Goal: Transaction & Acquisition: Purchase product/service

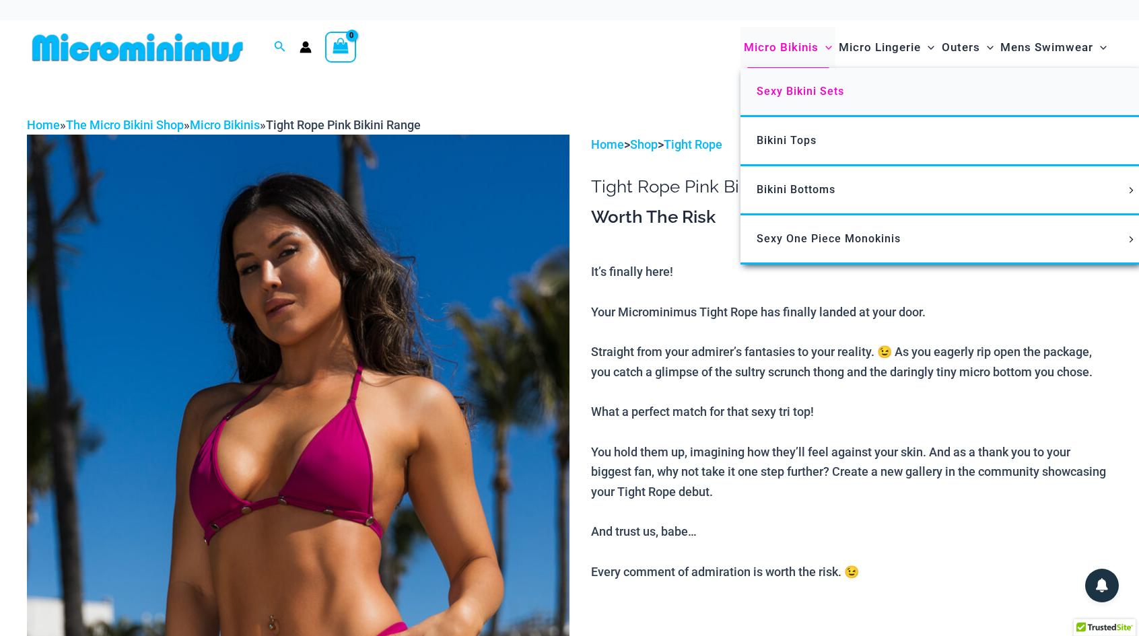
click at [823, 89] on span "Sexy Bikini Sets" at bounding box center [801, 91] width 88 height 13
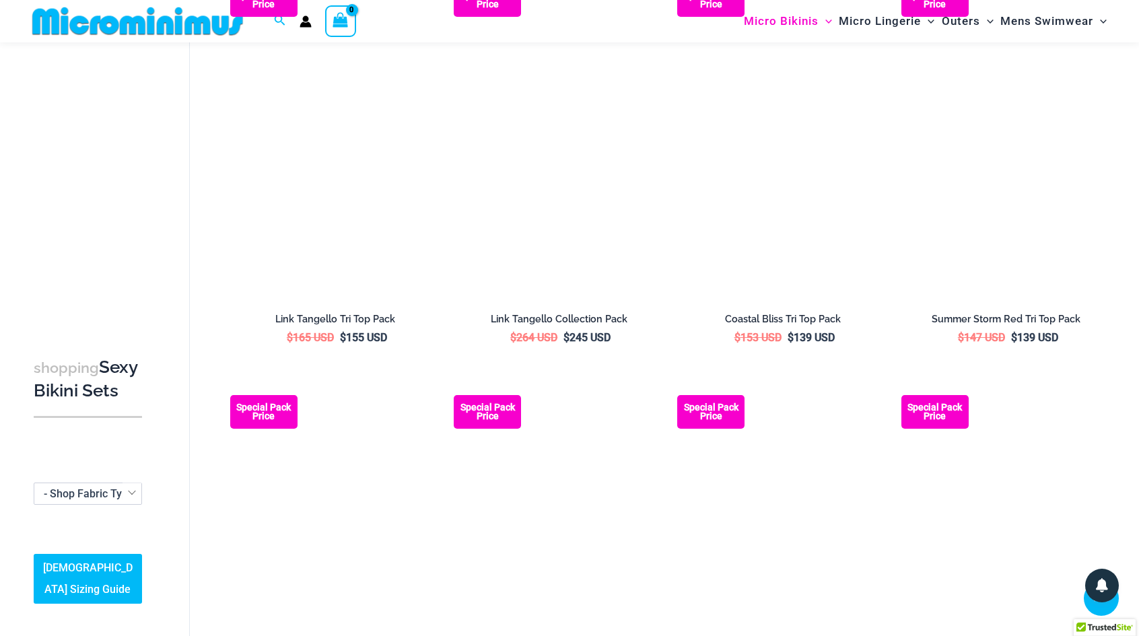
scroll to position [586, 0]
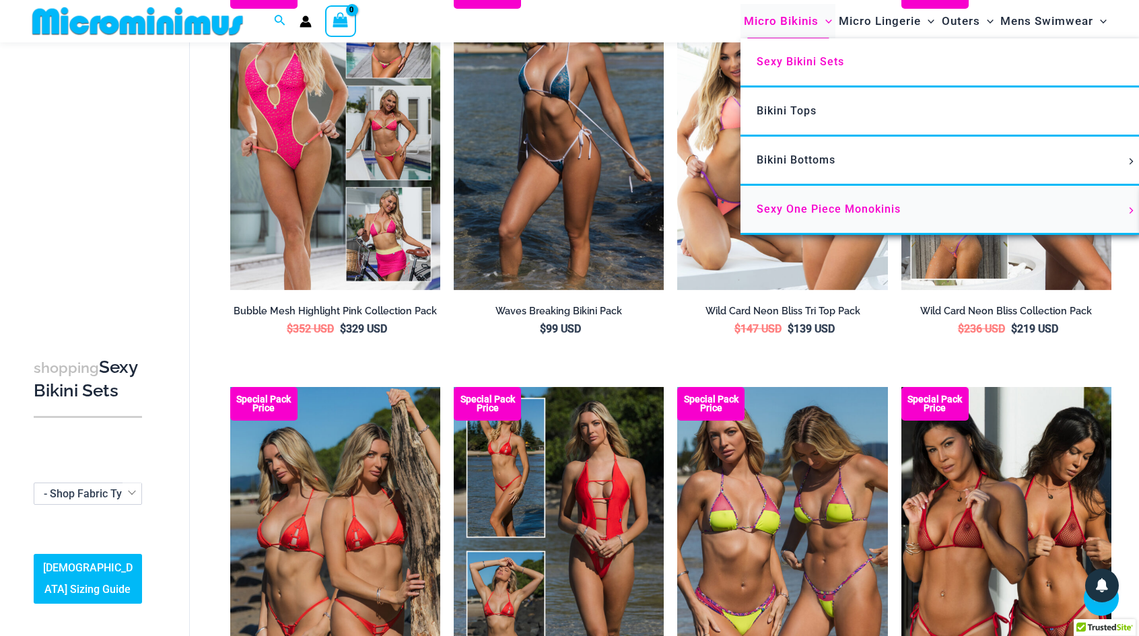
click at [829, 214] on span "Sexy One Piece Monokinis" at bounding box center [829, 209] width 144 height 13
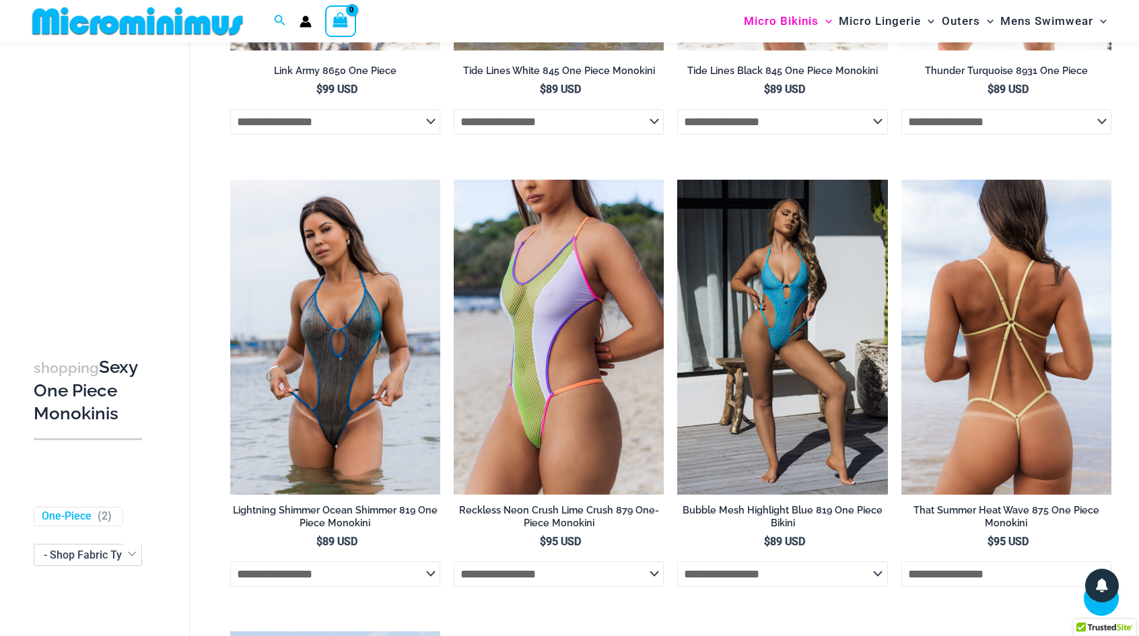
scroll to position [1945, 0]
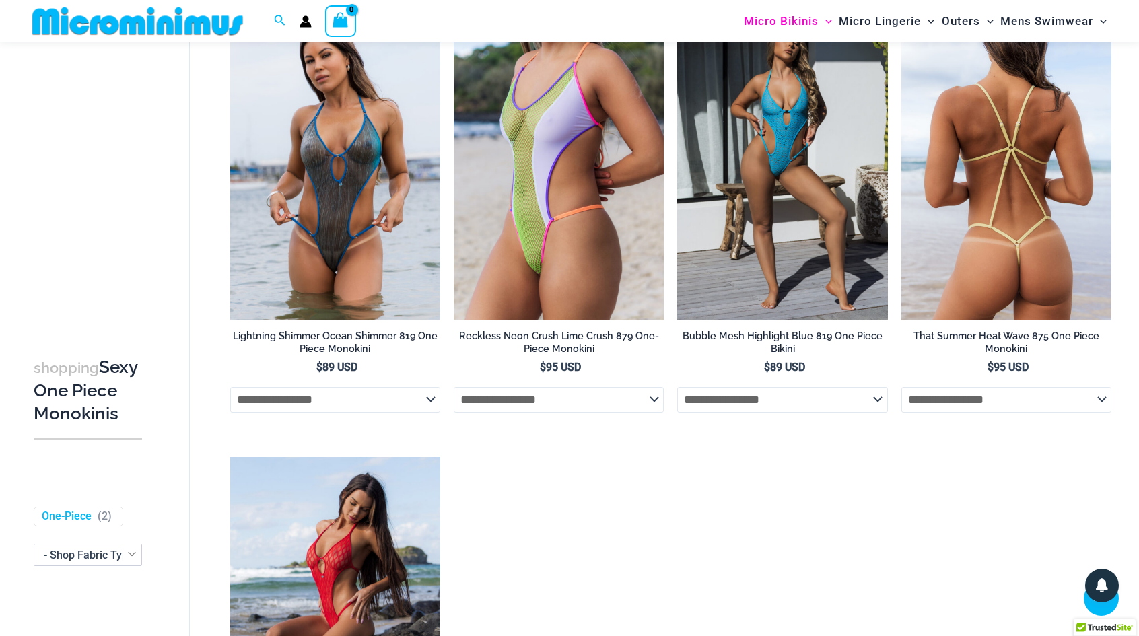
click at [1026, 407] on select "**********" at bounding box center [1006, 400] width 210 height 26
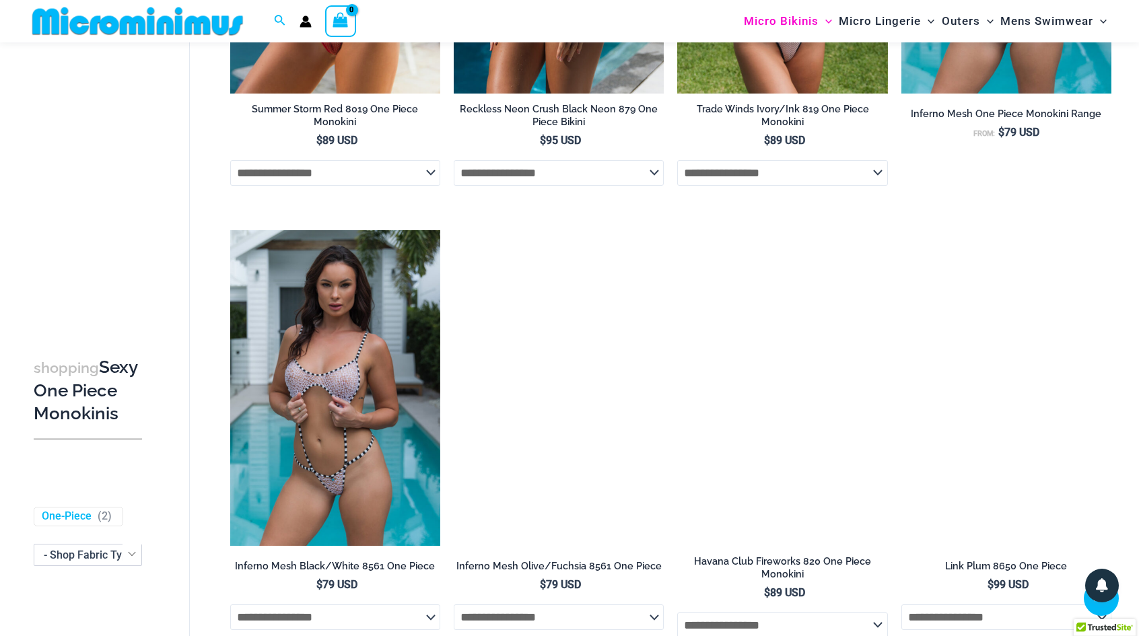
scroll to position [734, 0]
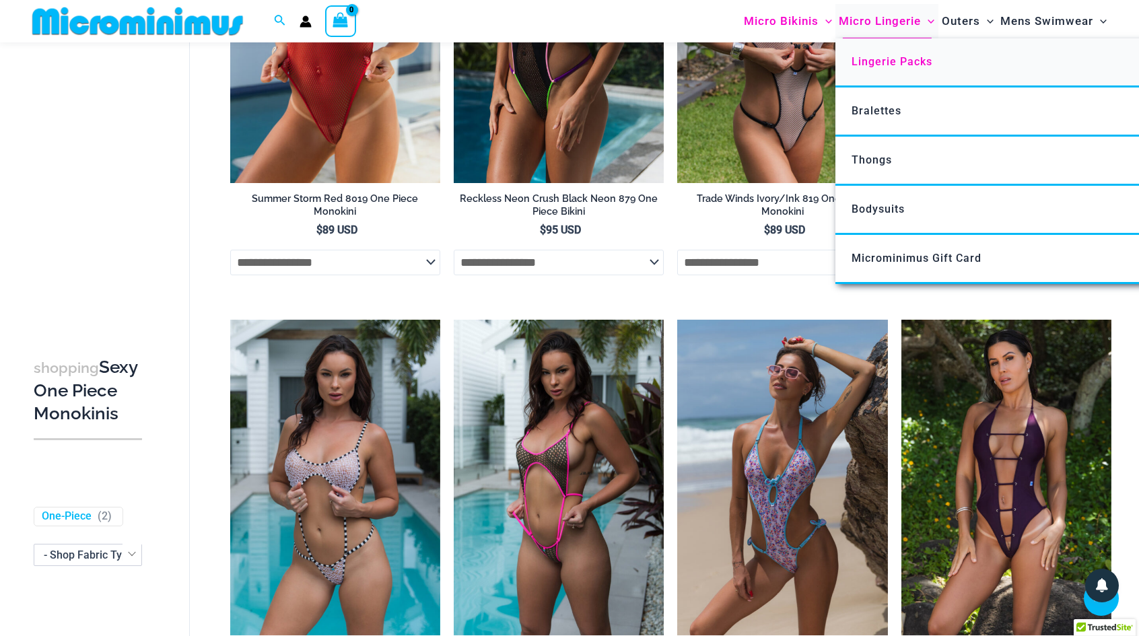
click at [894, 57] on span "Lingerie Packs" at bounding box center [892, 61] width 81 height 13
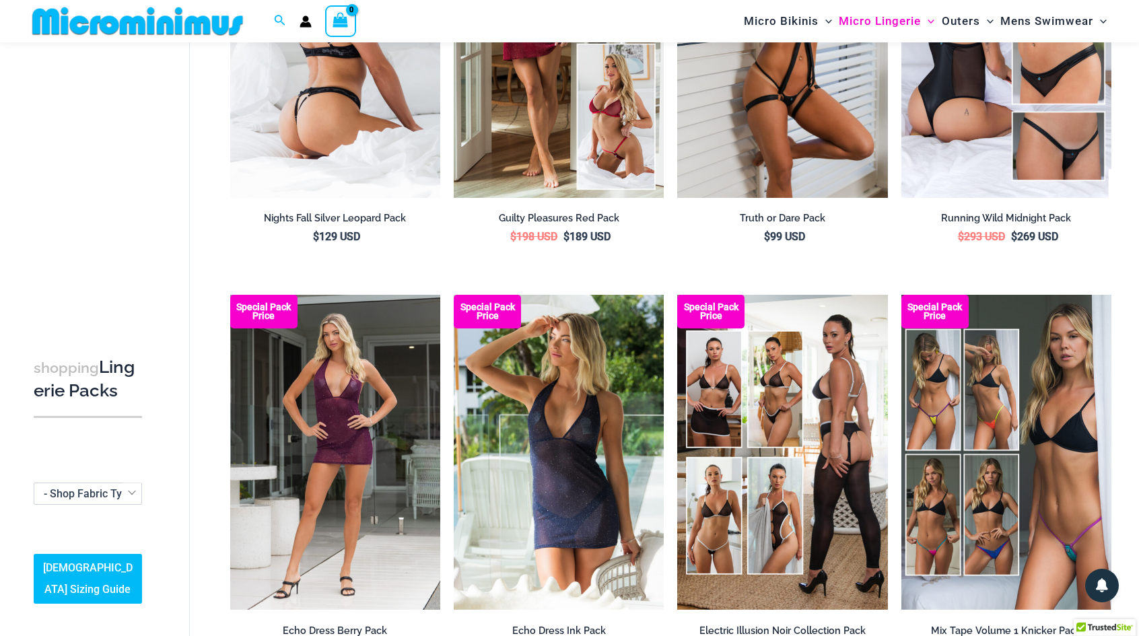
scroll to position [191, 0]
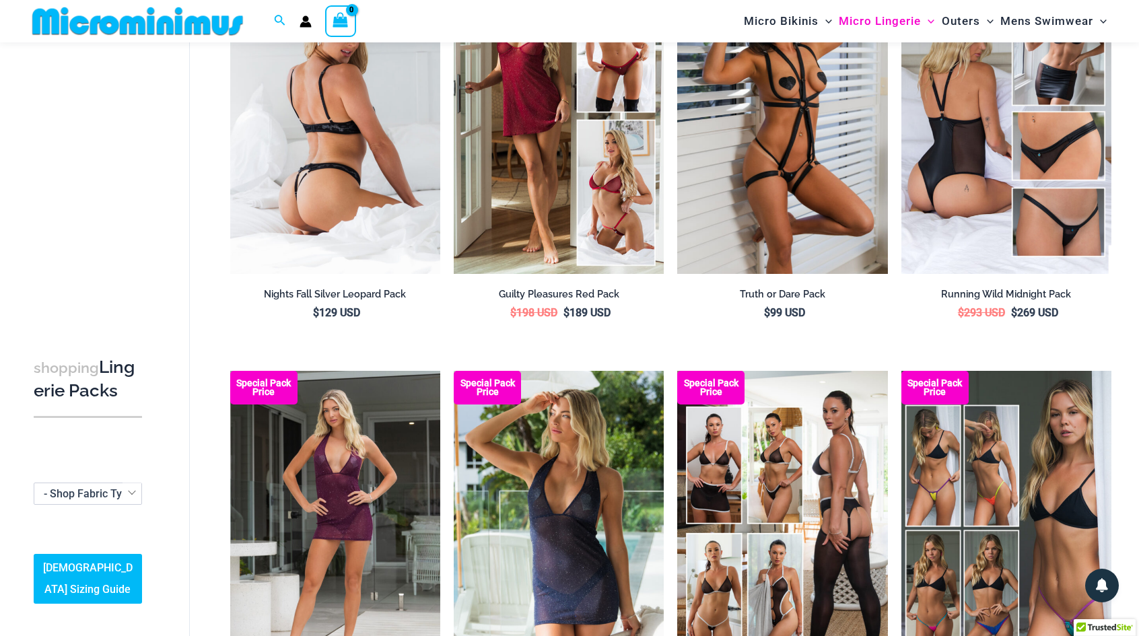
click at [315, 158] on img at bounding box center [335, 115] width 210 height 315
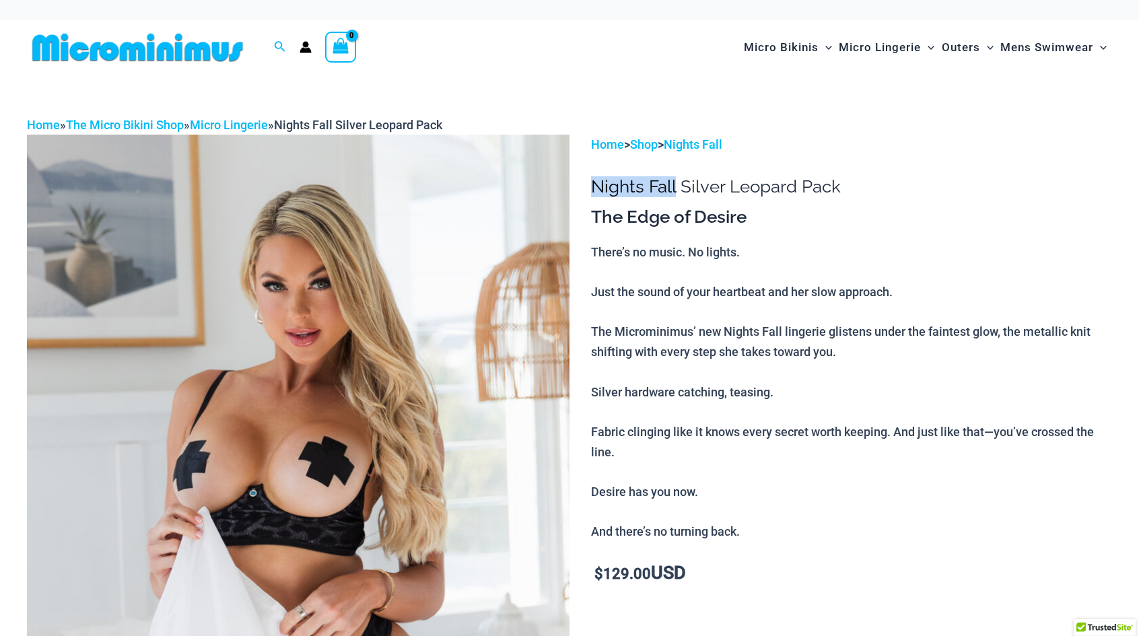
drag, startPoint x: 595, startPoint y: 188, endPoint x: 676, endPoint y: 186, distance: 80.8
click at [676, 186] on h1 "Nights Fall Silver Leopard Pack" at bounding box center [851, 186] width 521 height 21
copy h1 "Nights Fall"
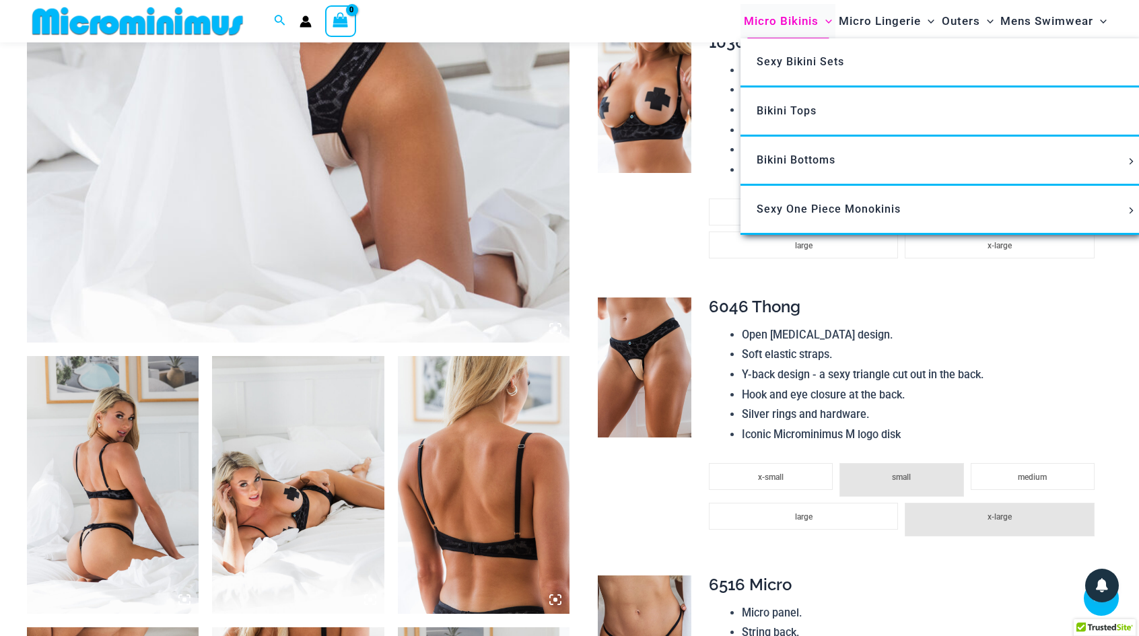
scroll to position [392, 0]
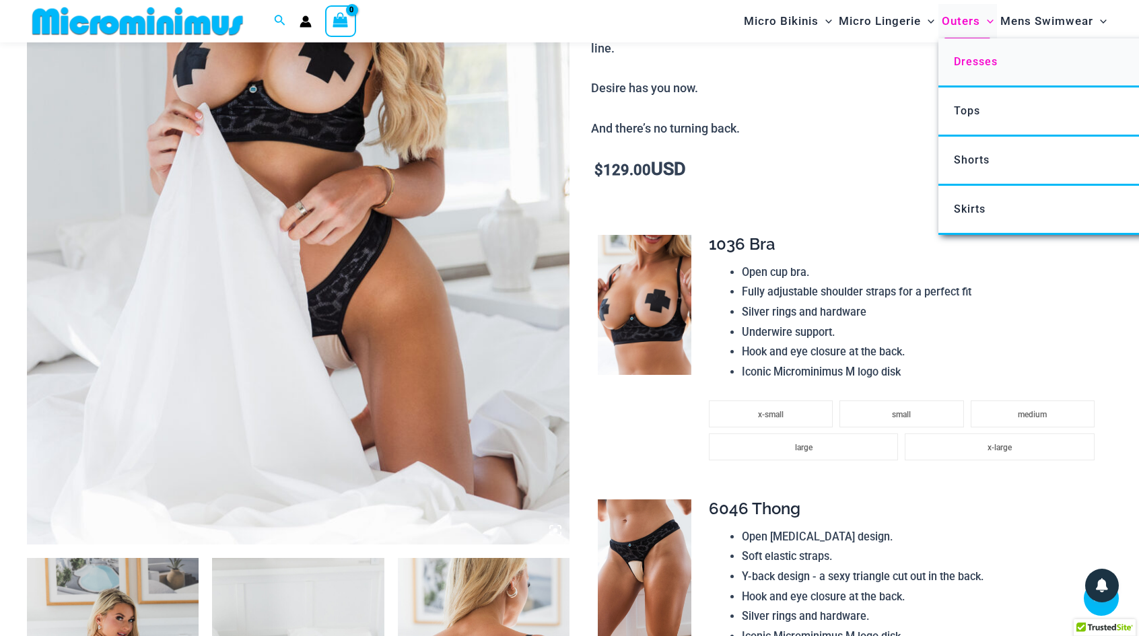
click at [980, 71] on link "Dresses" at bounding box center [1138, 62] width 401 height 49
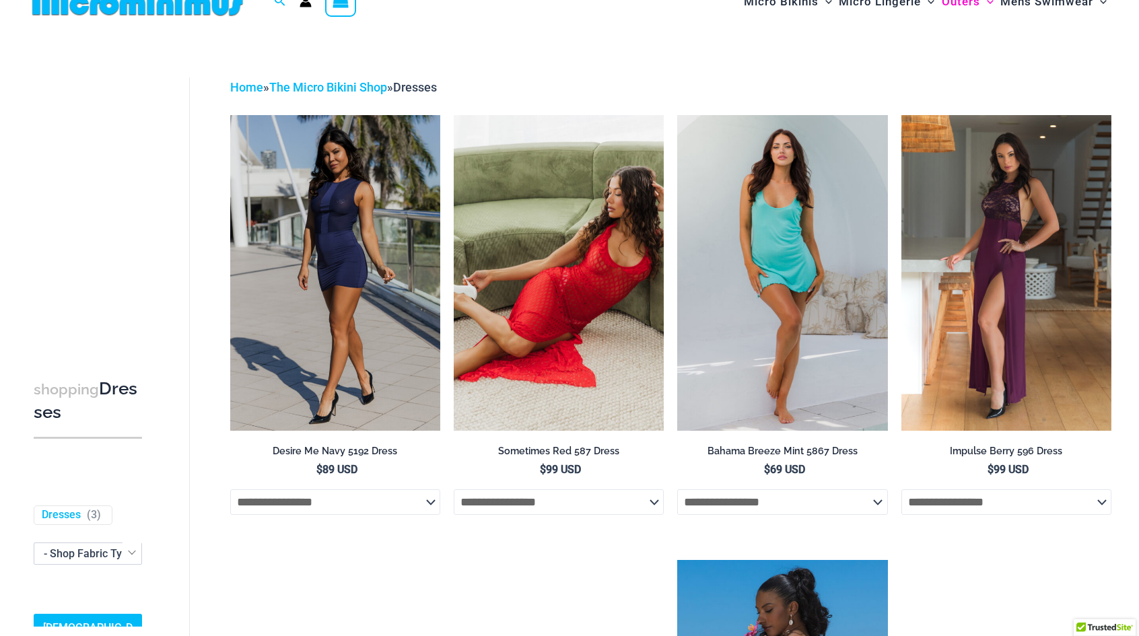
scroll to position [5, 0]
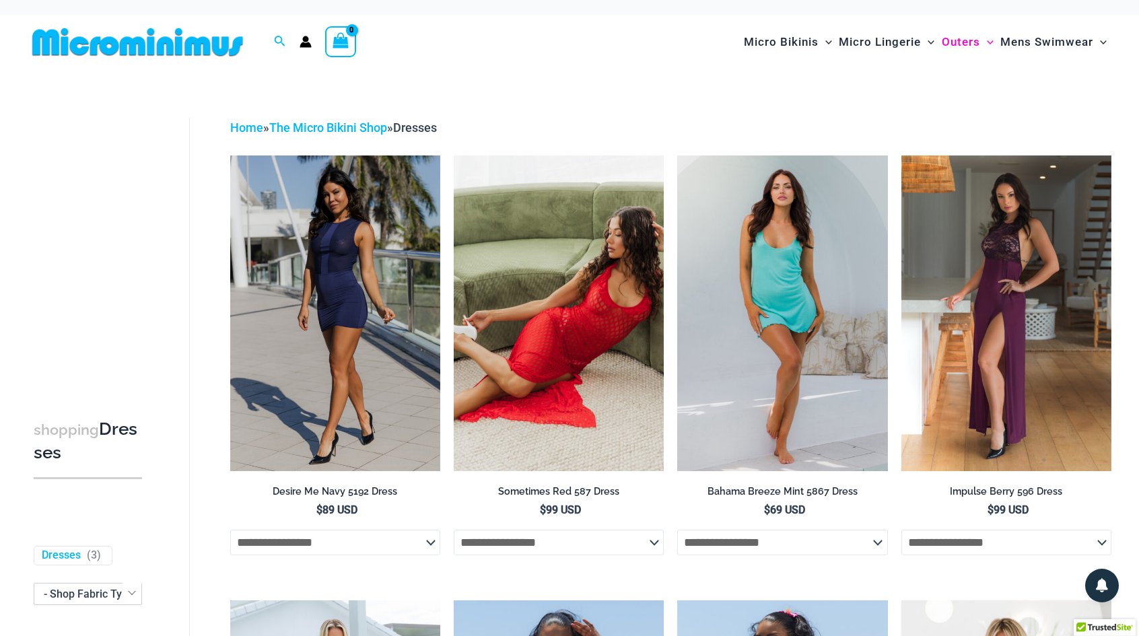
click at [197, 55] on img at bounding box center [137, 42] width 221 height 30
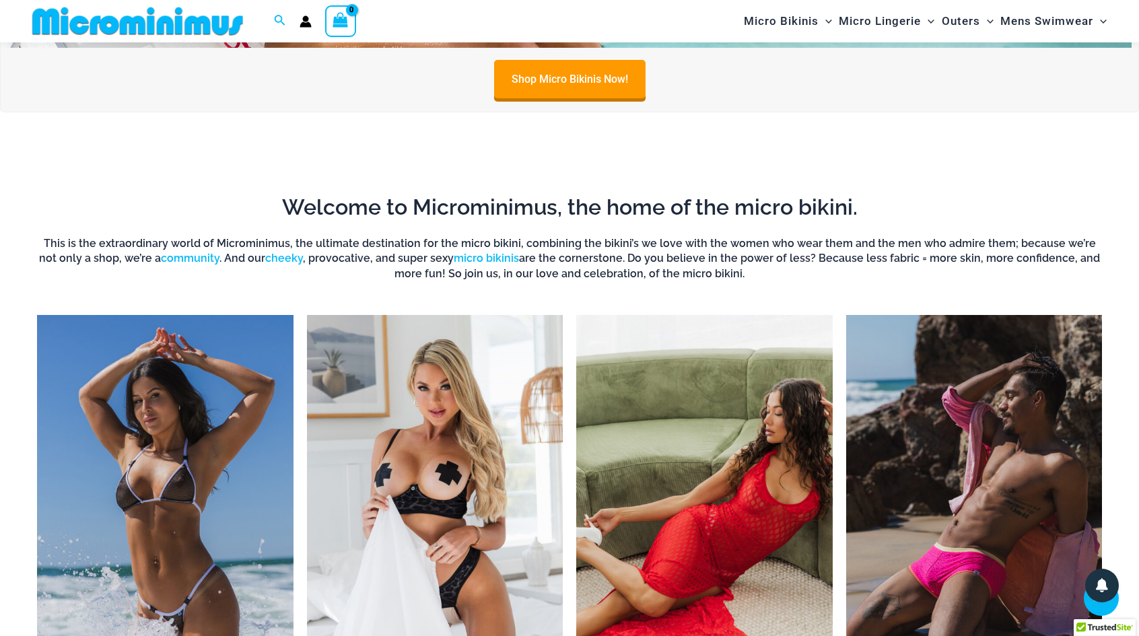
scroll to position [105, 0]
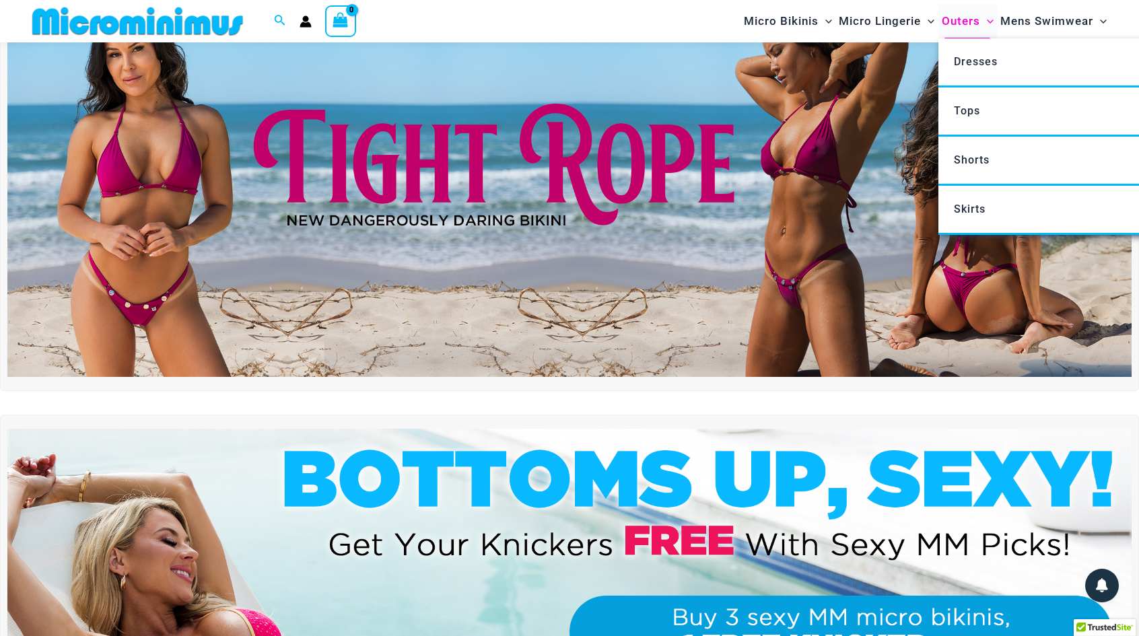
click at [971, 18] on span "Outers" at bounding box center [961, 21] width 38 height 34
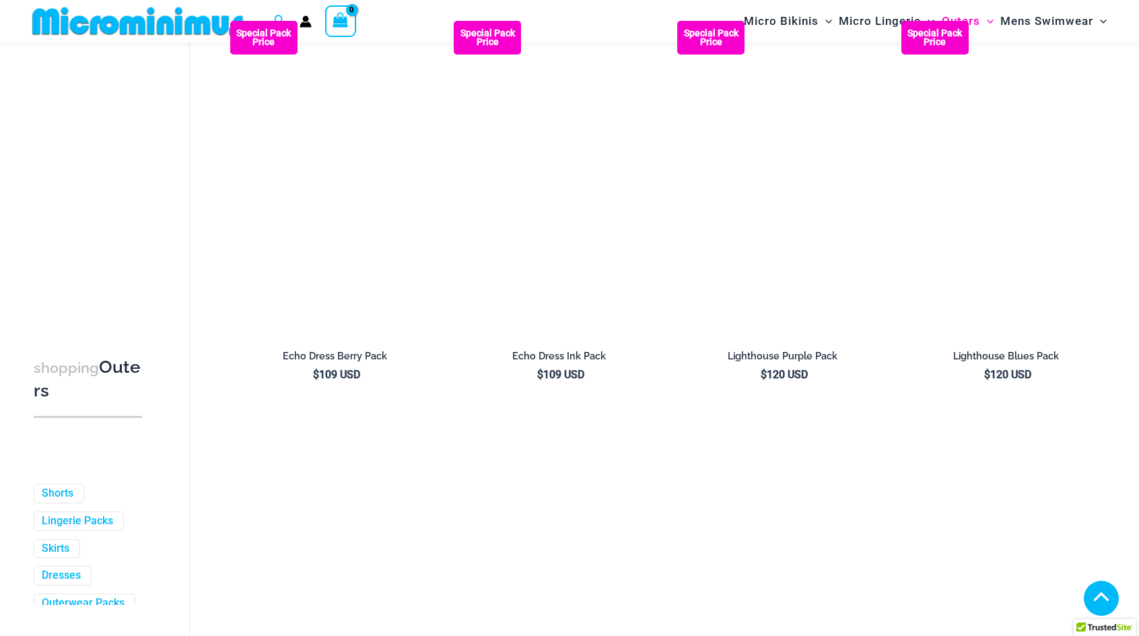
scroll to position [1994, 0]
